Goal: Check status: Check status

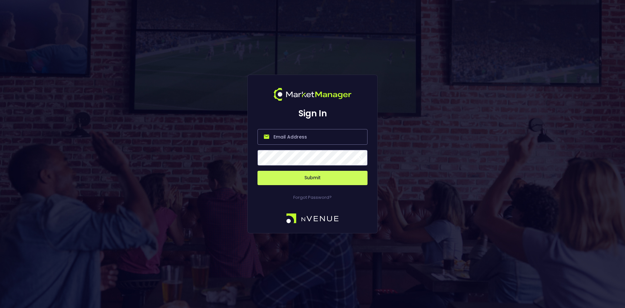
click at [304, 137] on input "email" at bounding box center [312, 137] width 110 height 16
type input "[EMAIL_ADDRESS][DOMAIN_NAME]"
click at [308, 181] on button "Submit" at bounding box center [312, 178] width 110 height 14
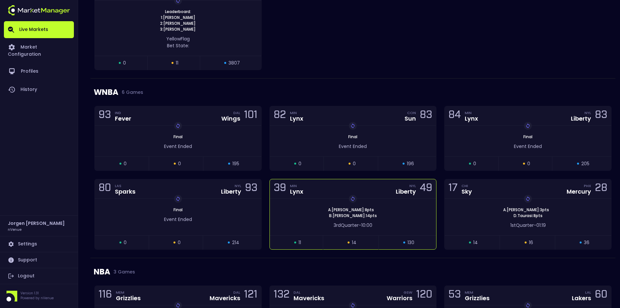
scroll to position [488, 0]
